Goal: Navigation & Orientation: Understand site structure

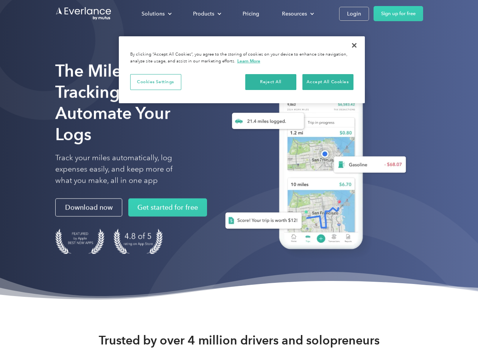
click at [156, 14] on div "Solutions" at bounding box center [152, 13] width 23 height 9
click at [206, 14] on div "Products" at bounding box center [203, 13] width 21 height 9
click at [297, 14] on div "Resources" at bounding box center [294, 13] width 25 height 9
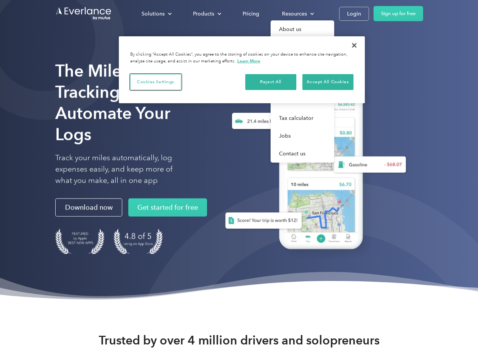
click at [155, 82] on button "Cookies Settings" at bounding box center [155, 82] width 51 height 16
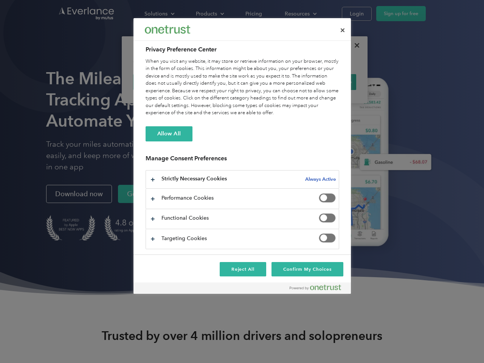
click at [271, 82] on div "When you visit any website, it may store or retrieve information on your browse…" at bounding box center [243, 87] width 194 height 59
click at [327, 82] on div "When you visit any website, it may store or retrieve information on your browse…" at bounding box center [243, 87] width 194 height 59
click at [354, 45] on div at bounding box center [242, 181] width 484 height 363
